Goal: Understand process/instructions: Learn how to perform a task or action

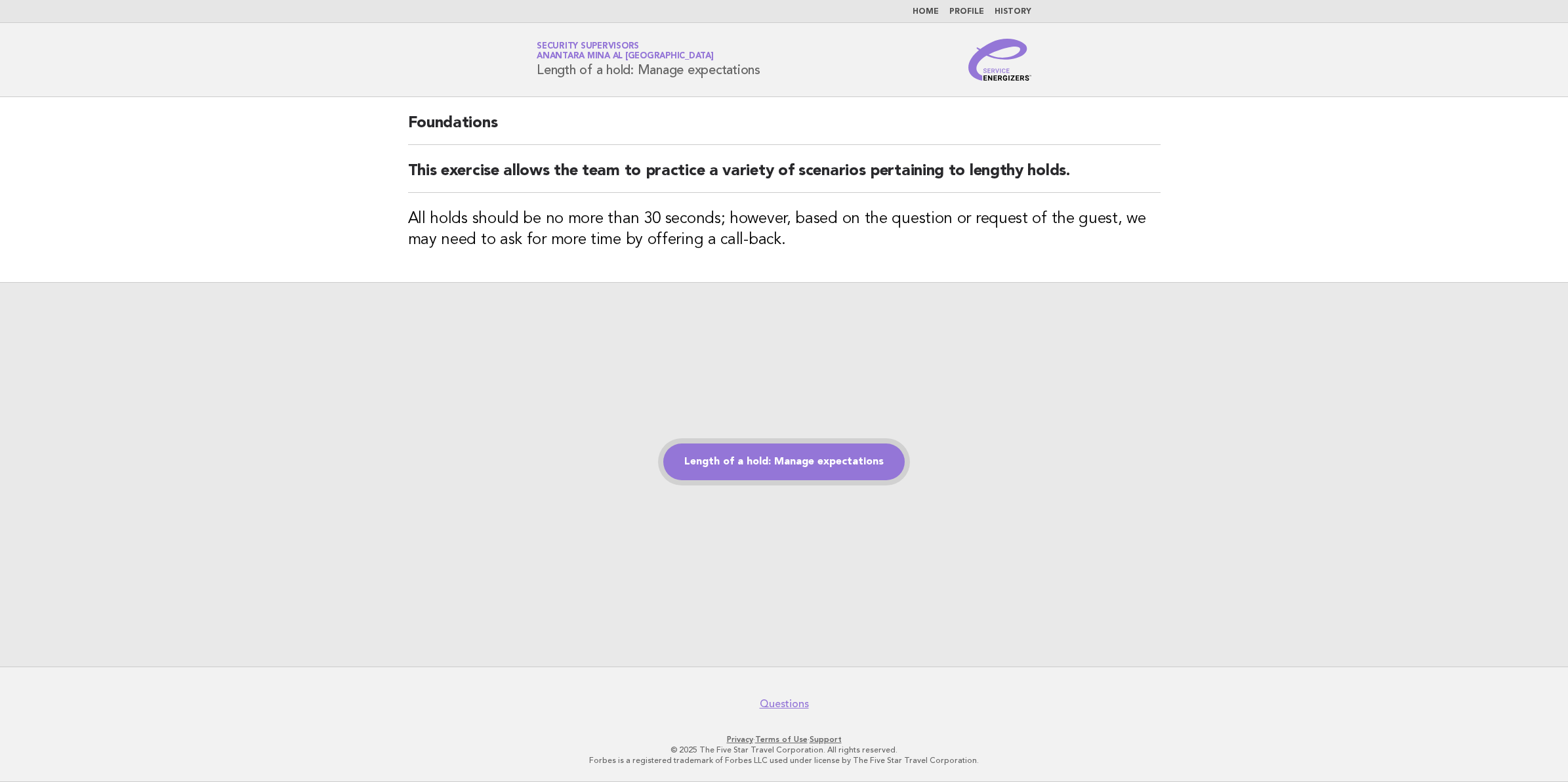
click at [815, 460] on link "Length of a hold: Manage expectations" at bounding box center [783, 461] width 241 height 37
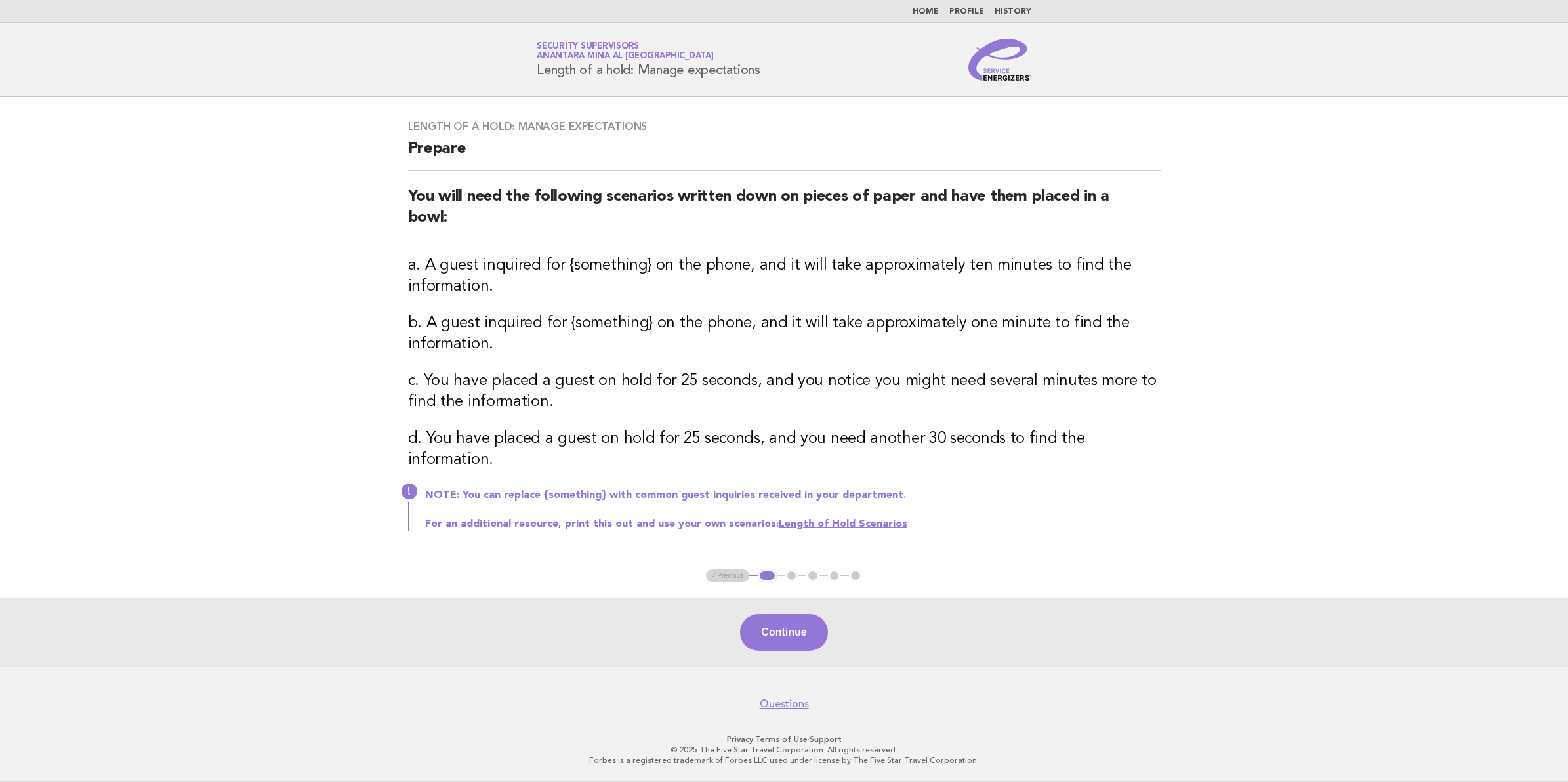
click at [840, 519] on link "Length of Hold Scenarios" at bounding box center [843, 524] width 129 height 10
click at [785, 637] on button "Continue" at bounding box center [783, 631] width 87 height 37
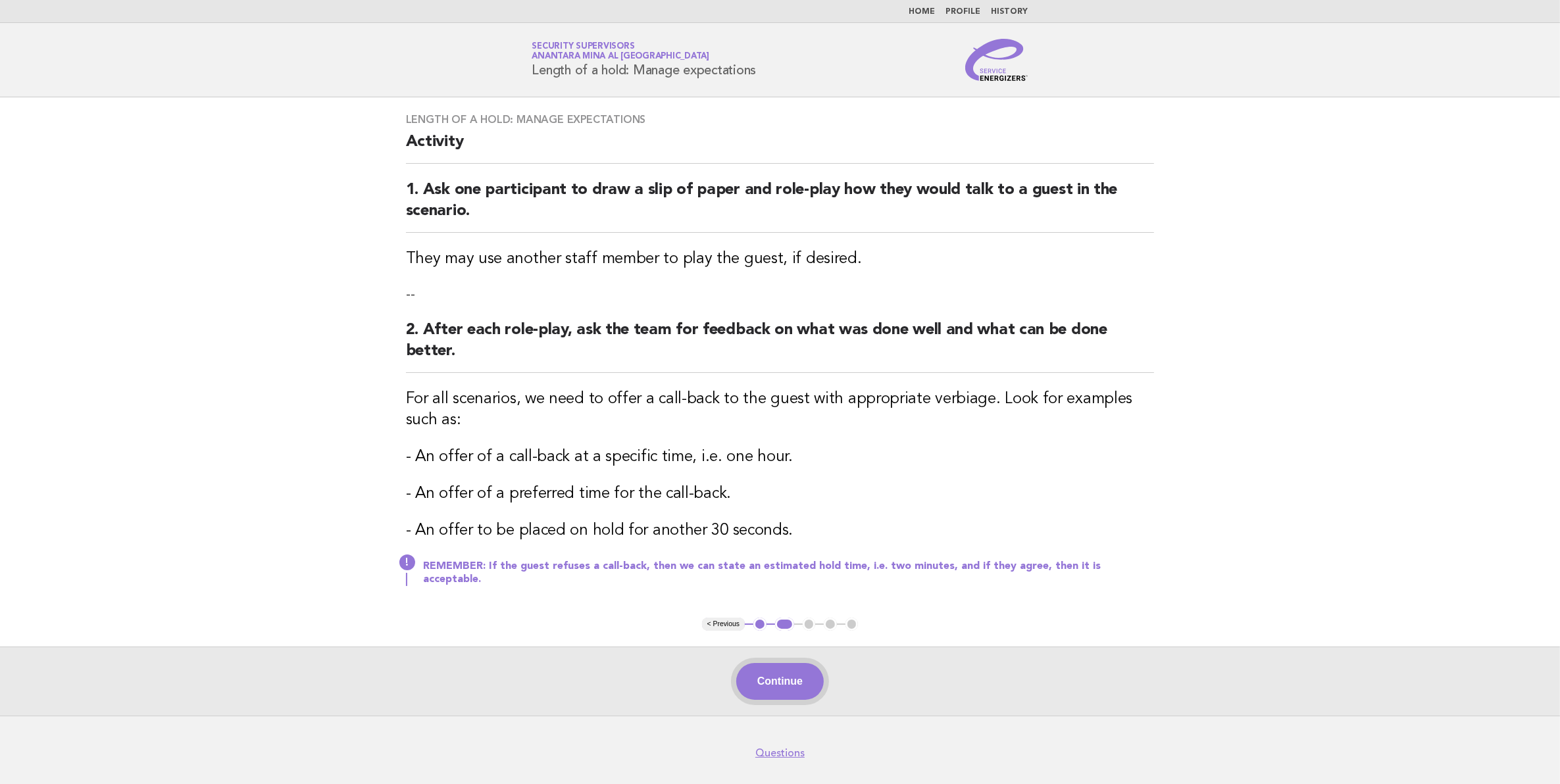
click at [800, 665] on button "Continue" at bounding box center [780, 681] width 87 height 37
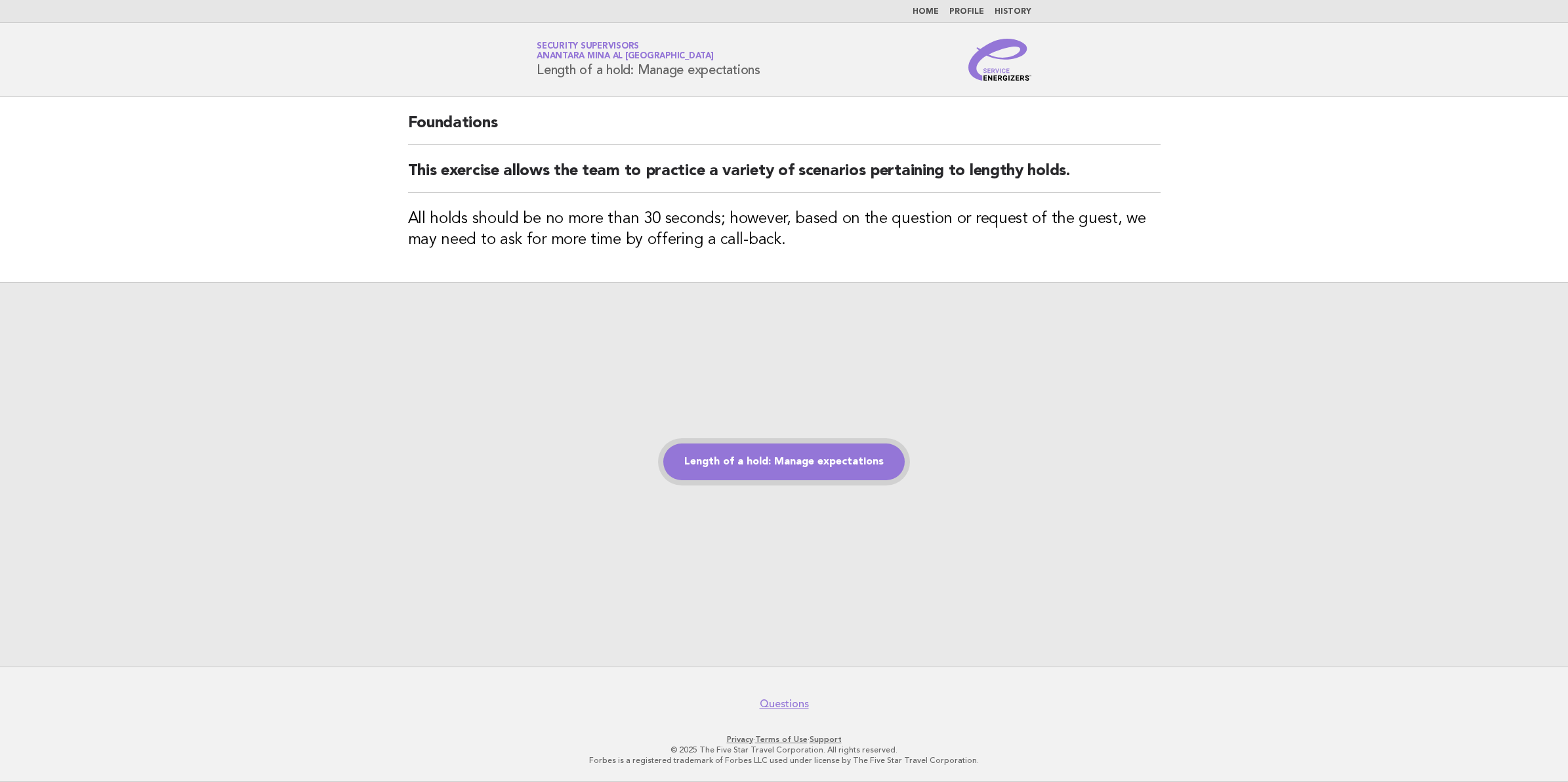
click at [833, 467] on link "Length of a hold: Manage expectations" at bounding box center [783, 461] width 241 height 37
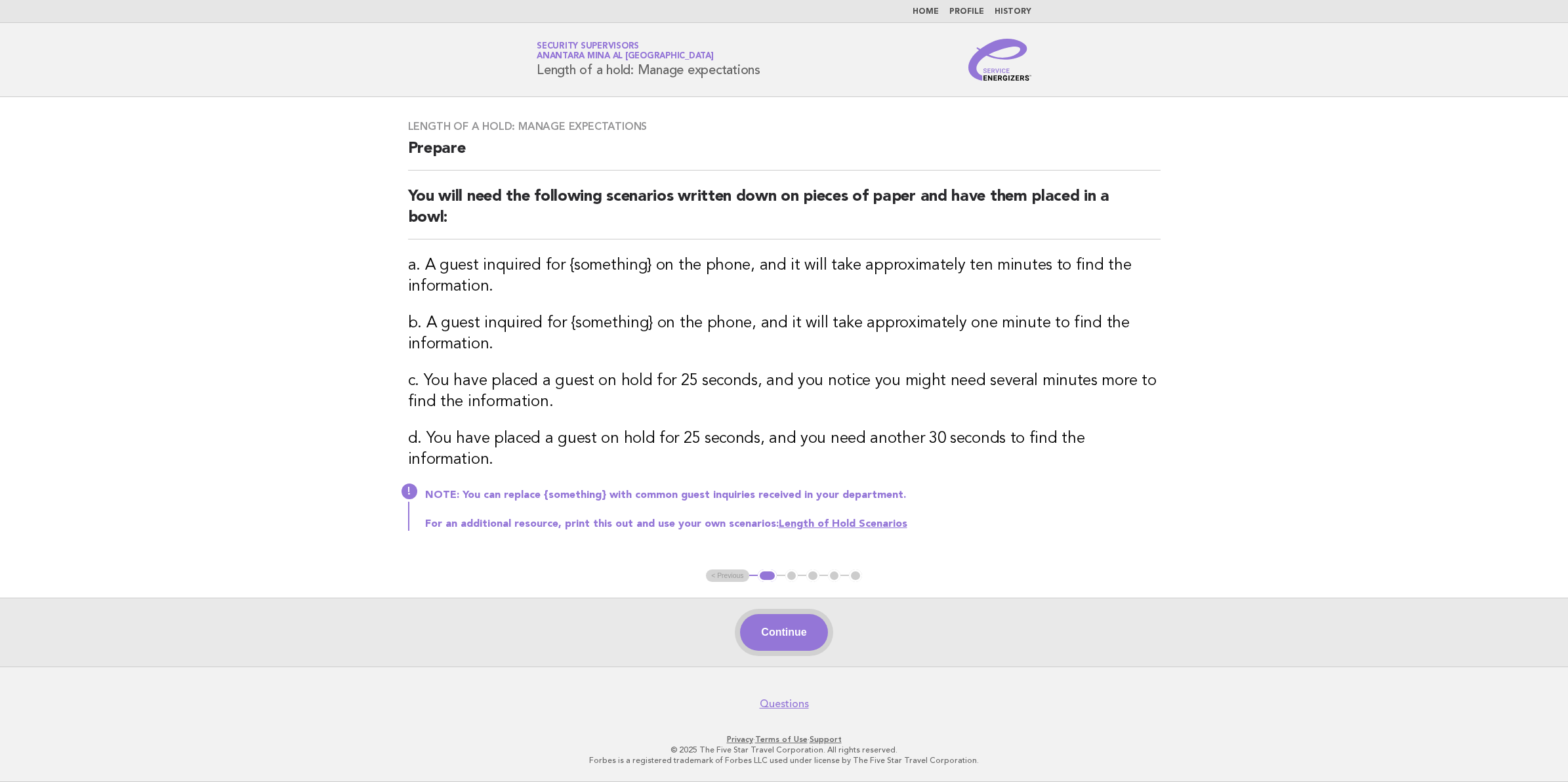
click at [785, 635] on button "Continue" at bounding box center [783, 631] width 87 height 37
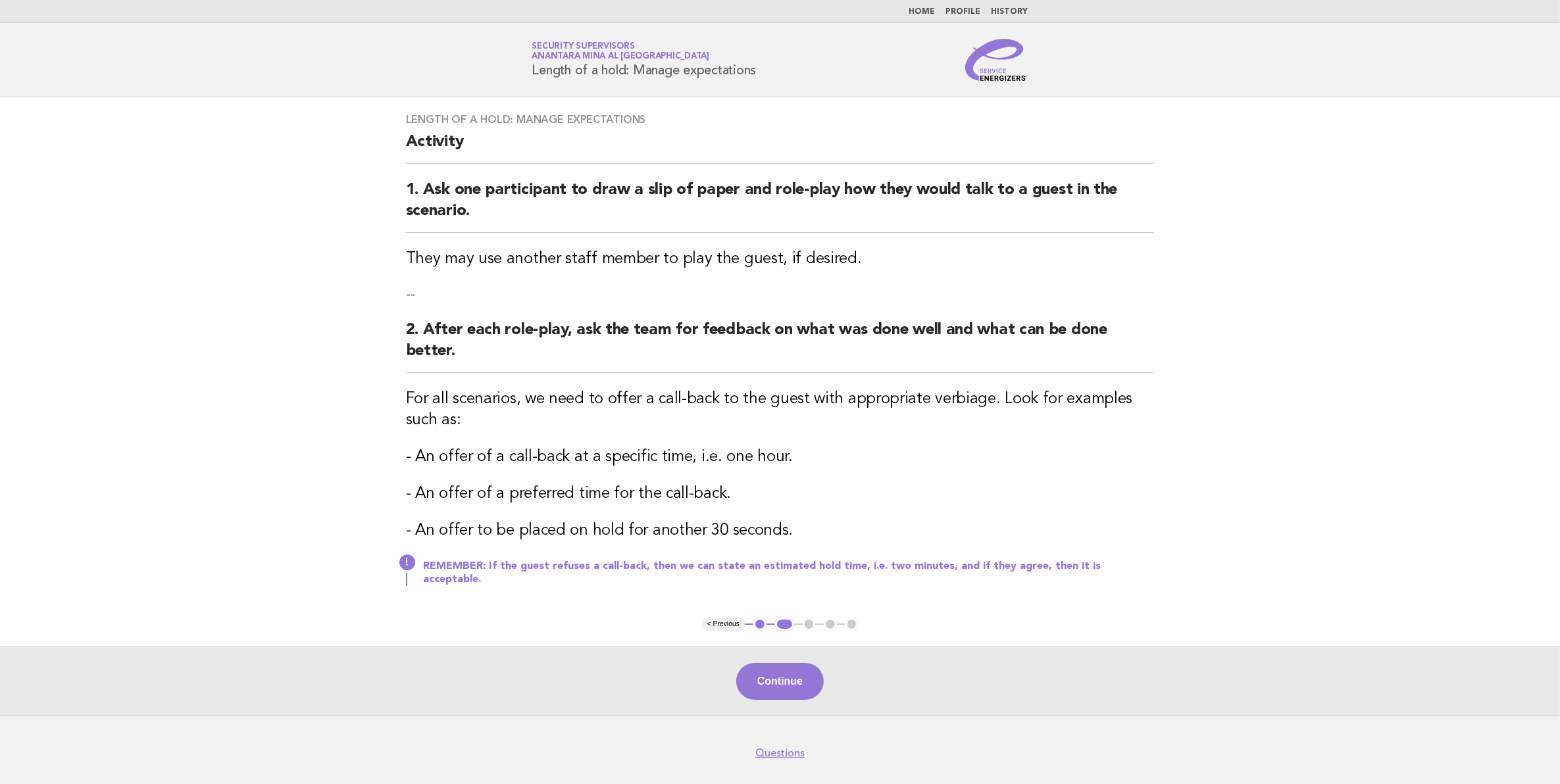
click at [787, 646] on div "Continue" at bounding box center [780, 681] width 1560 height 69
click at [765, 663] on button "Continue" at bounding box center [780, 681] width 87 height 37
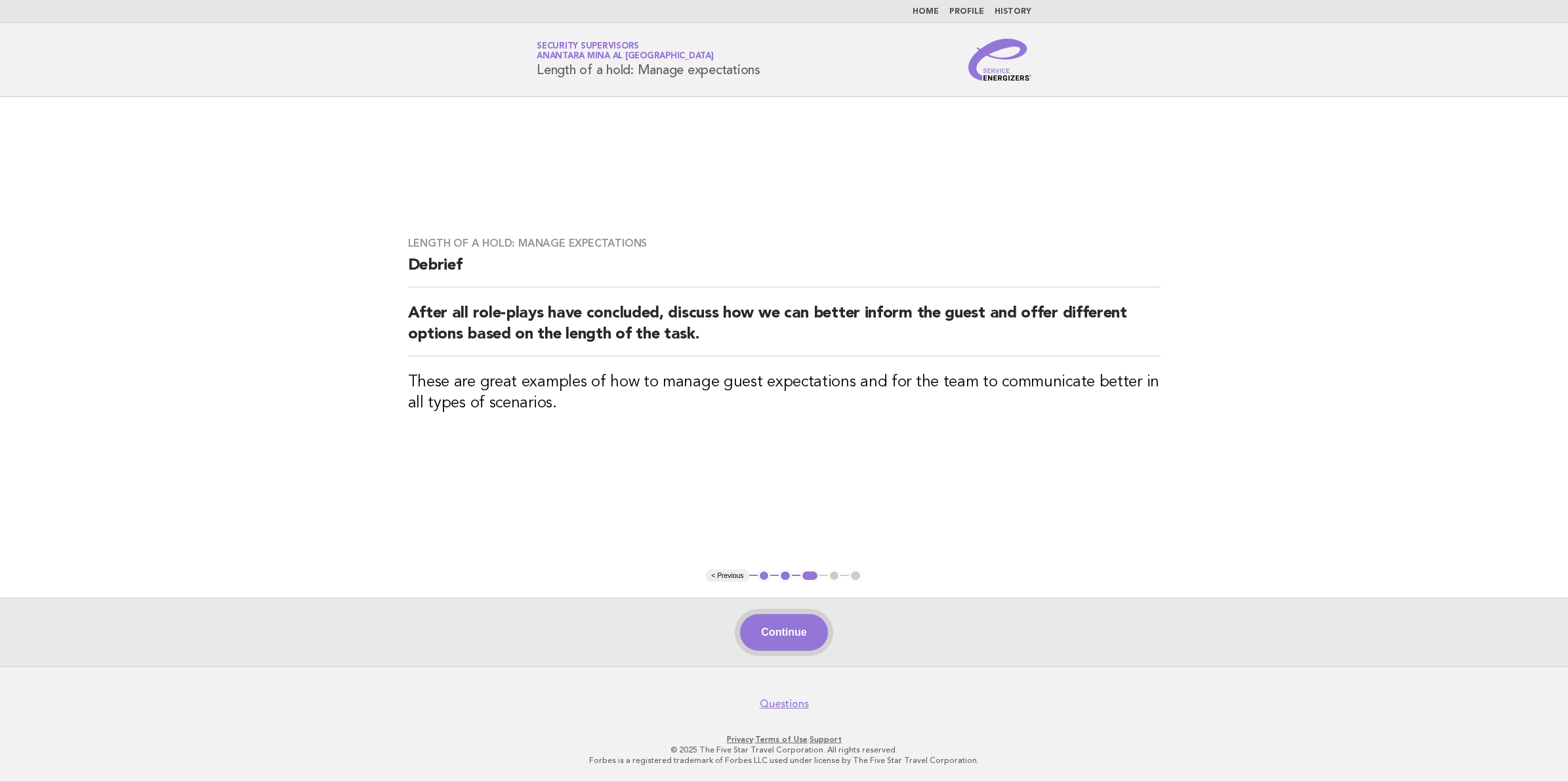
click at [774, 642] on button "Continue" at bounding box center [783, 631] width 87 height 37
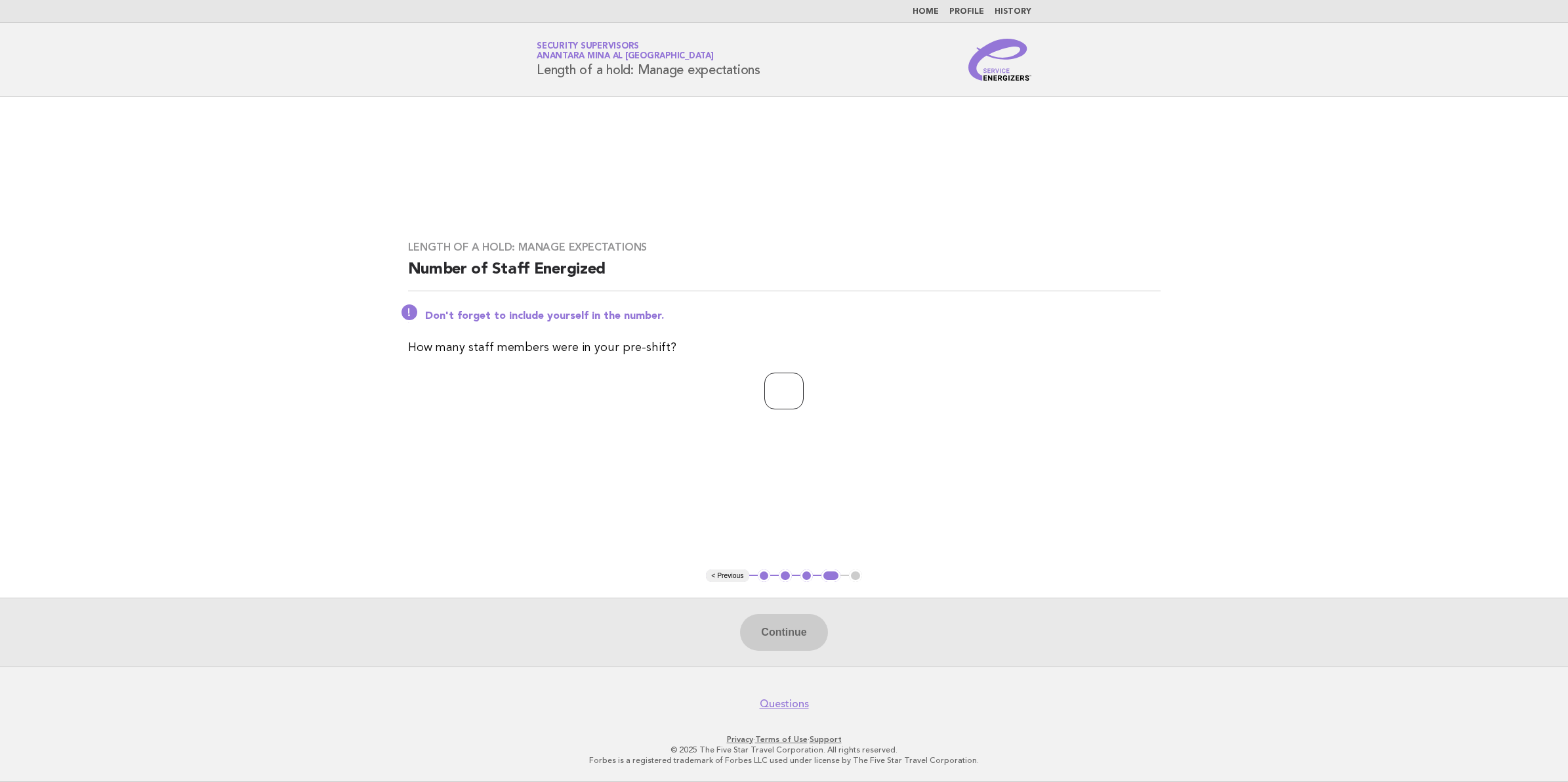
click at [764, 394] on input "number" at bounding box center [784, 390] width 40 height 37
type input "**"
click at [775, 638] on button "Continue" at bounding box center [783, 631] width 87 height 37
